Goal: Transaction & Acquisition: Purchase product/service

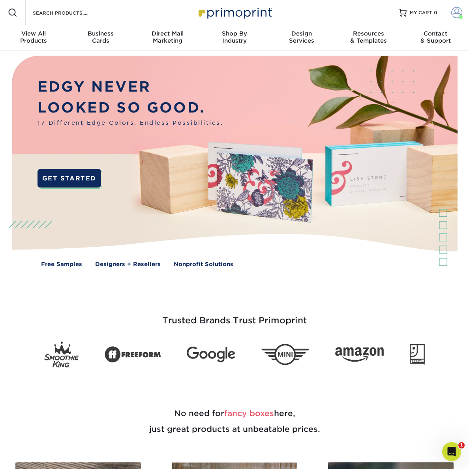
click at [456, 15] on span at bounding box center [457, 12] width 11 height 11
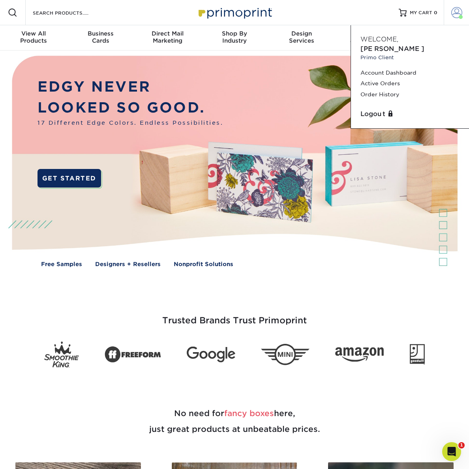
click at [456, 15] on span at bounding box center [457, 12] width 11 height 11
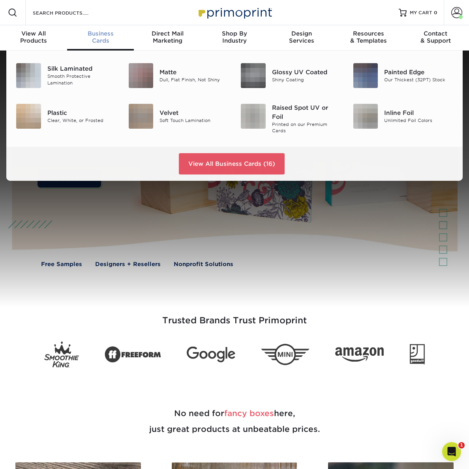
click at [103, 37] on div "Business Cards" at bounding box center [100, 37] width 67 height 14
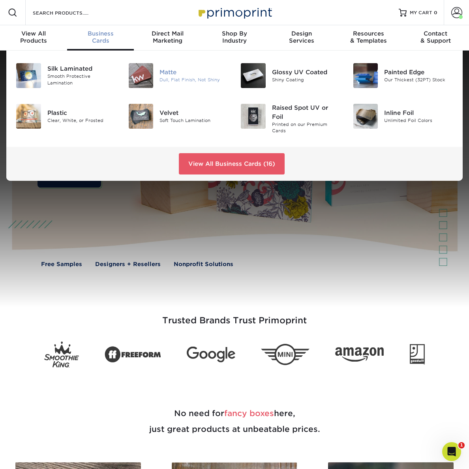
click at [175, 73] on div "Matte" at bounding box center [194, 72] width 69 height 9
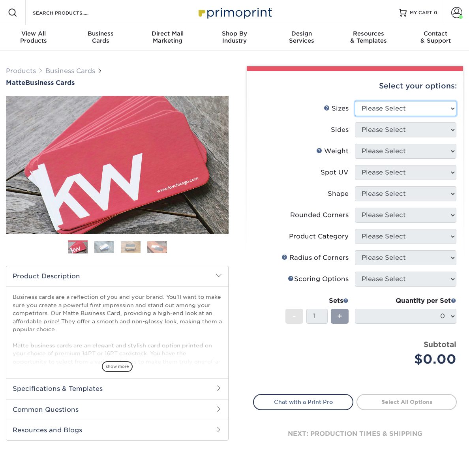
click at [426, 110] on select "Please Select 1.5" x 3.5" - Mini 1.75" x 3.5" - Mini 2" x 2" - Square 2" x 3" -…" at bounding box center [406, 108] width 102 height 15
select select "2.00x3.50"
click at [355, 101] on select "Please Select 1.5" x 3.5" - Mini 1.75" x 3.5" - Mini 2" x 2" - Square 2" x 3" -…" at bounding box center [406, 108] width 102 height 15
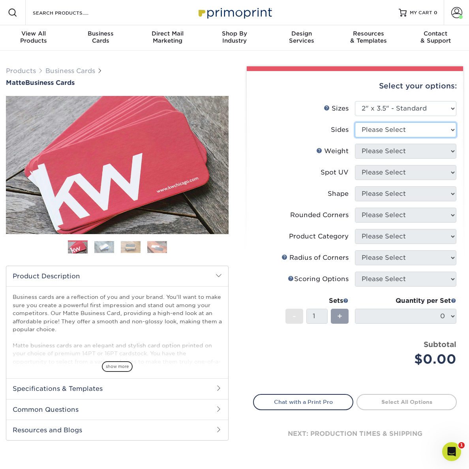
click at [377, 129] on select "Please Select Print Both Sides Print Front Only" at bounding box center [406, 129] width 102 height 15
select select "13abbda7-1d64-4f25-8bb2-c179b224825d"
click at [355, 122] on select "Please Select Print Both Sides Print Front Only" at bounding box center [406, 129] width 102 height 15
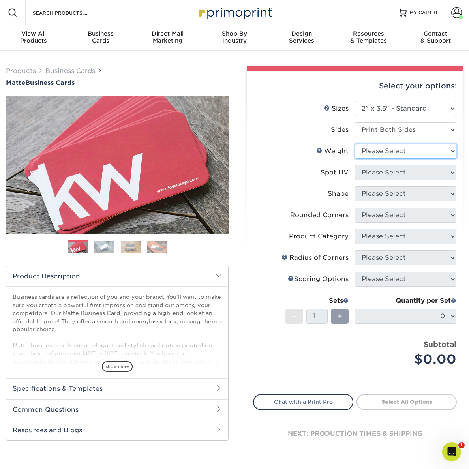
click at [382, 153] on select "Please Select 16PT 14PT" at bounding box center [406, 151] width 102 height 15
select select "16PT"
click at [355, 144] on select "Please Select 16PT 14PT" at bounding box center [406, 151] width 102 height 15
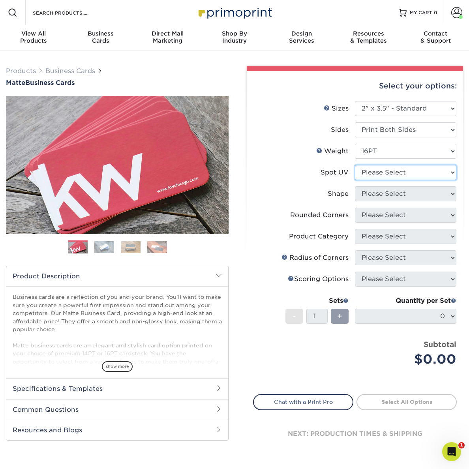
click at [393, 171] on select "Please Select No Spot UV Front and Back (Both Sides) Front Only Back Only" at bounding box center [406, 172] width 102 height 15
select select "3"
click at [355, 165] on select "Please Select No Spot UV Front and Back (Both Sides) Front Only Back Only" at bounding box center [406, 172] width 102 height 15
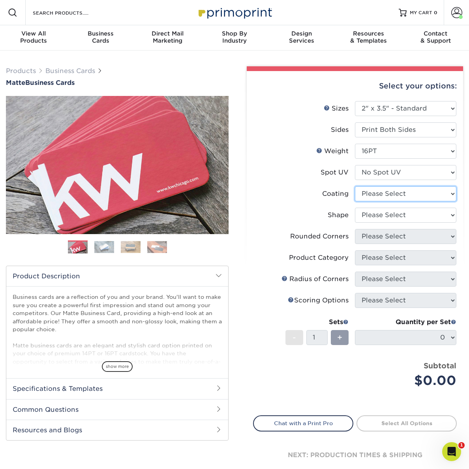
click at [378, 196] on select at bounding box center [406, 193] width 102 height 15
select select "121bb7b5-3b4d-429f-bd8d-bbf80e953313"
click at [355, 186] on select at bounding box center [406, 193] width 102 height 15
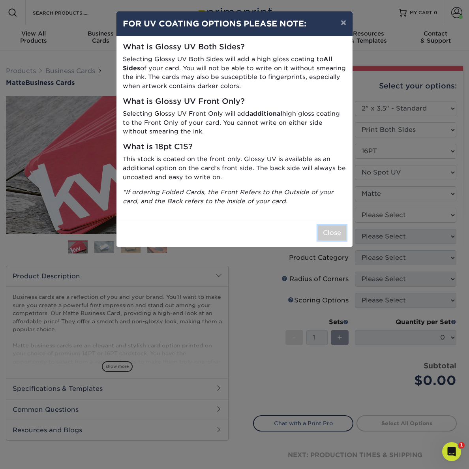
click at [328, 235] on button "Close" at bounding box center [332, 233] width 28 height 15
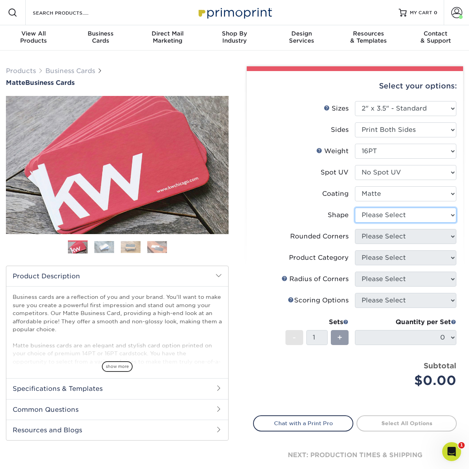
click at [374, 213] on select "Please Select Standard Oval" at bounding box center [406, 215] width 102 height 15
select select "standard"
click at [355, 208] on select "Please Select Standard Oval" at bounding box center [406, 215] width 102 height 15
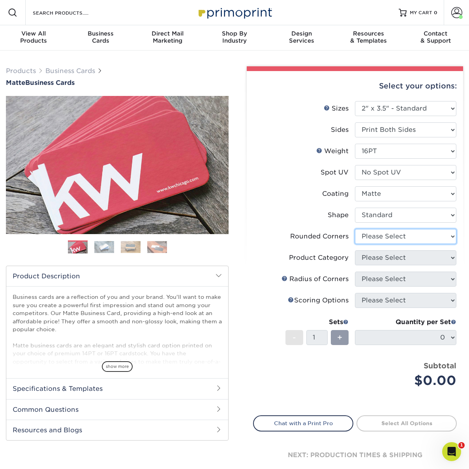
click at [388, 237] on select "Please Select Yes - Round 2 Corners Yes - Round 4 Corners No" at bounding box center [406, 236] width 102 height 15
select select "0"
click at [355, 229] on select "Please Select Yes - Round 2 Corners Yes - Round 4 Corners No" at bounding box center [406, 236] width 102 height 15
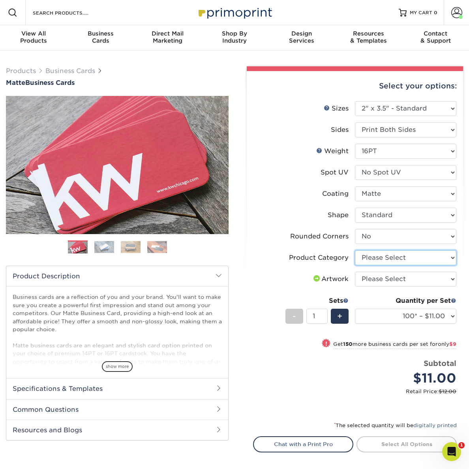
click at [366, 260] on select "Please Select Business Cards" at bounding box center [406, 257] width 102 height 15
select select "3b5148f1-0588-4f88-a218-97bcfdce65c1"
click at [355, 250] on select "Please Select Business Cards" at bounding box center [406, 257] width 102 height 15
click at [381, 280] on select "Please Select I will upload files I need a design - $100" at bounding box center [406, 279] width 102 height 15
select select "upload"
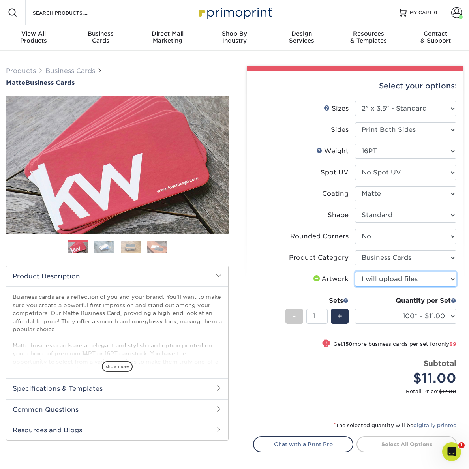
click at [355, 272] on select "Please Select I will upload files I need a design - $100" at bounding box center [406, 279] width 102 height 15
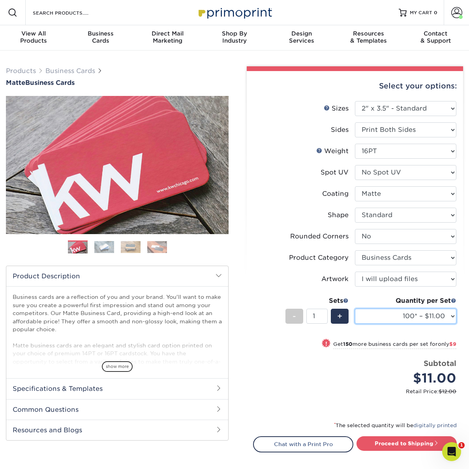
click at [432, 318] on select "100* – $11.00 250* – $20.00 500 – $39.00 1000 – $49.00 2500 – $87.00 5000 – $16…" at bounding box center [406, 316] width 102 height 15
click at [426, 322] on select "100* – $11.00 250* – $20.00 500 – $39.00 1000 – $49.00 2500 – $87.00 5000 – $16…" at bounding box center [406, 316] width 102 height 15
select select "250* – $20.00"
click at [355, 309] on select "100* – $11.00 250* – $20.00 500 – $39.00 1000 – $49.00 2500 – $87.00 5000 – $16…" at bounding box center [406, 316] width 102 height 15
